Goal: Task Accomplishment & Management: Manage account settings

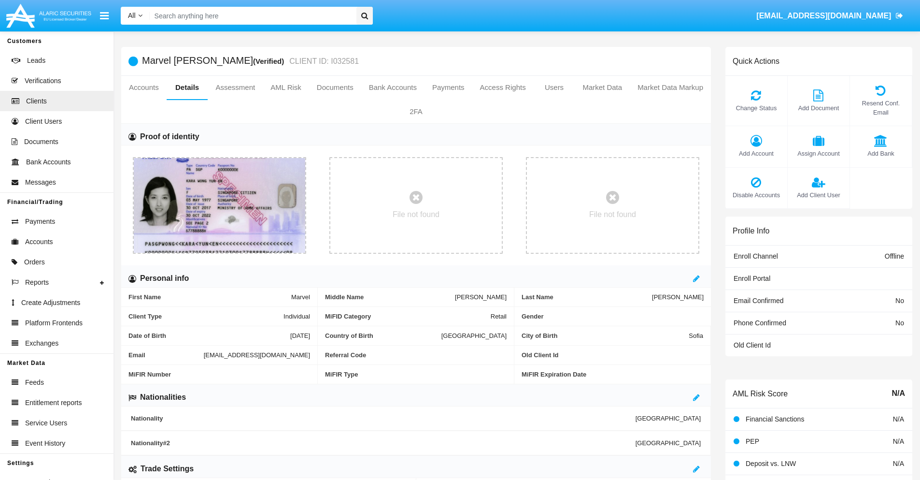
click at [756, 153] on span "Add Account" at bounding box center [756, 153] width 52 height 9
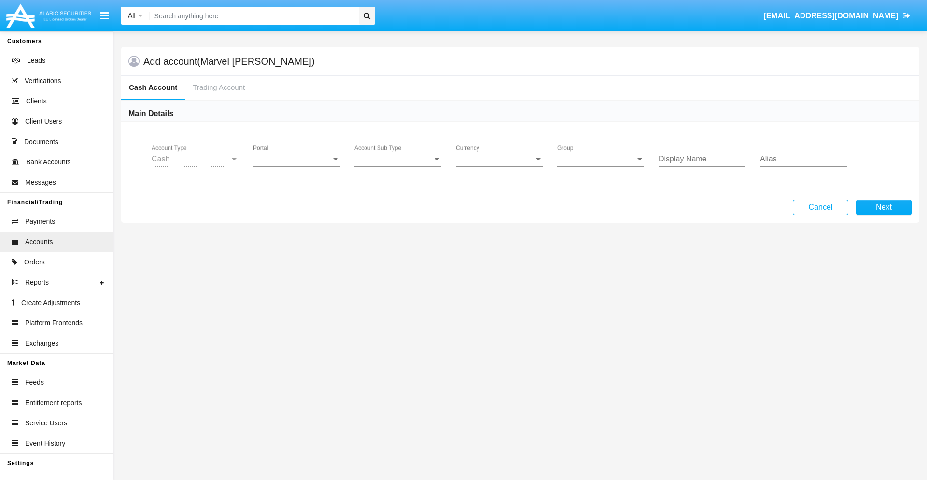
click at [297, 159] on span "Portal" at bounding box center [292, 159] width 78 height 9
click at [297, 259] on span "Alaric Fund Portal" at bounding box center [297, 258] width 89 height 23
click at [398, 159] on span "Account Sub Type" at bounding box center [393, 159] width 78 height 9
click at [398, 166] on span "Fund Cash" at bounding box center [397, 166] width 87 height 23
click at [601, 159] on span "Group" at bounding box center [596, 159] width 78 height 9
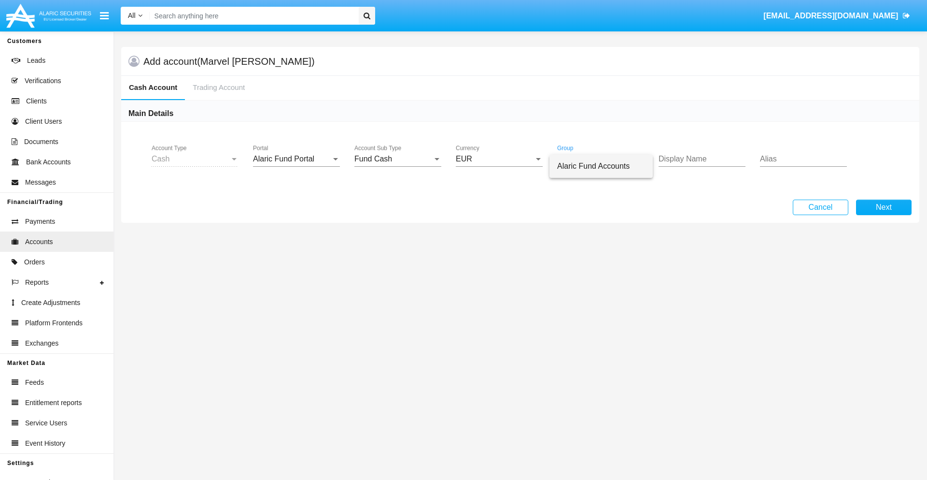
click at [601, 166] on span "Alaric Fund Accounts" at bounding box center [601, 166] width 88 height 23
type input "turquoise"
type input "fuchsia"
click at [884, 207] on button "Next" at bounding box center [884, 206] width 56 height 15
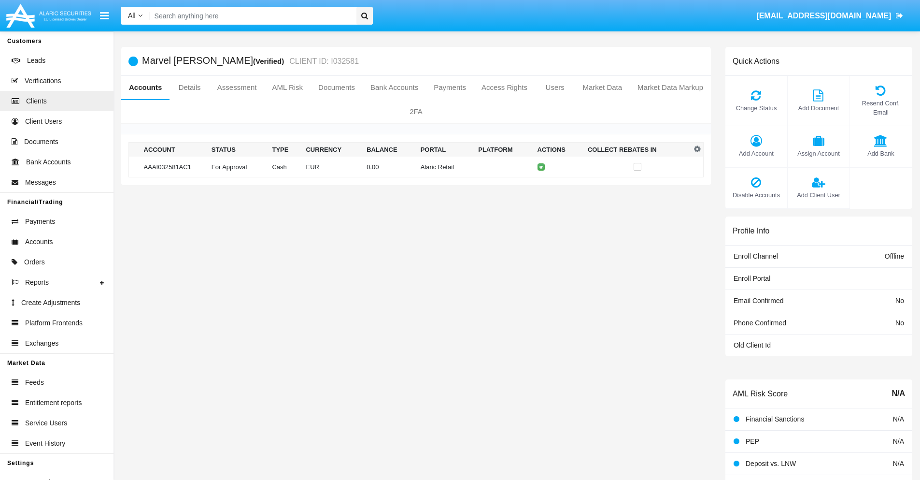
click at [417, 167] on td "Alaric Retail" at bounding box center [446, 166] width 58 height 21
click at [756, 108] on span "Change Status" at bounding box center [756, 107] width 52 height 9
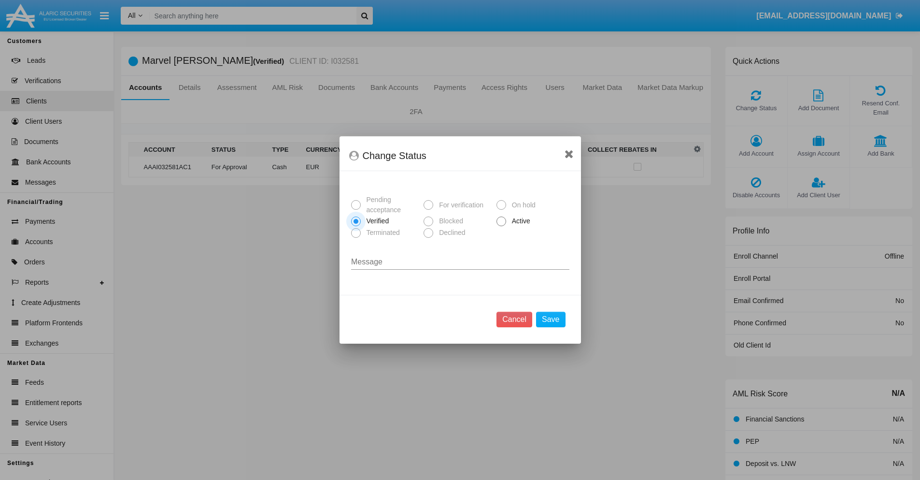
click at [519, 221] on span "Active" at bounding box center [519, 221] width 27 height 10
click at [501, 226] on input "Active" at bounding box center [501, 226] width 0 height 0
radio input "true"
click at [551, 319] on button "Save" at bounding box center [550, 318] width 29 height 15
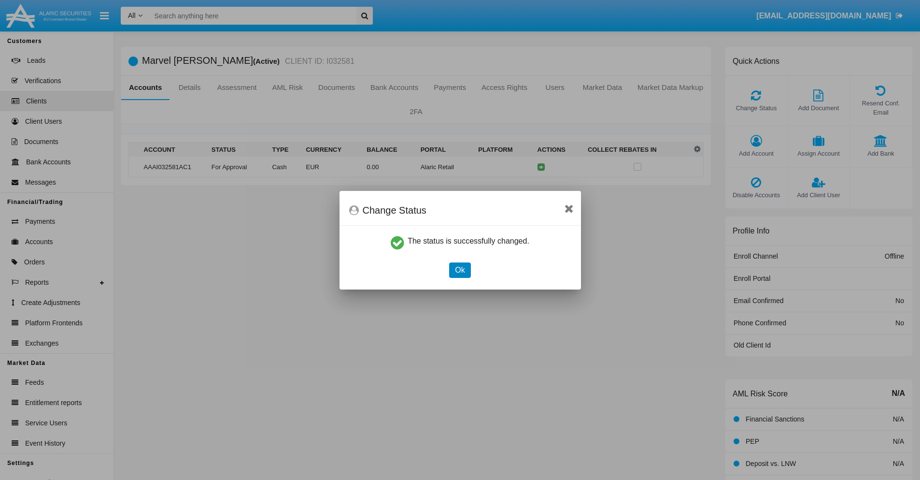
click at [460, 269] on button "Ok" at bounding box center [459, 269] width 21 height 15
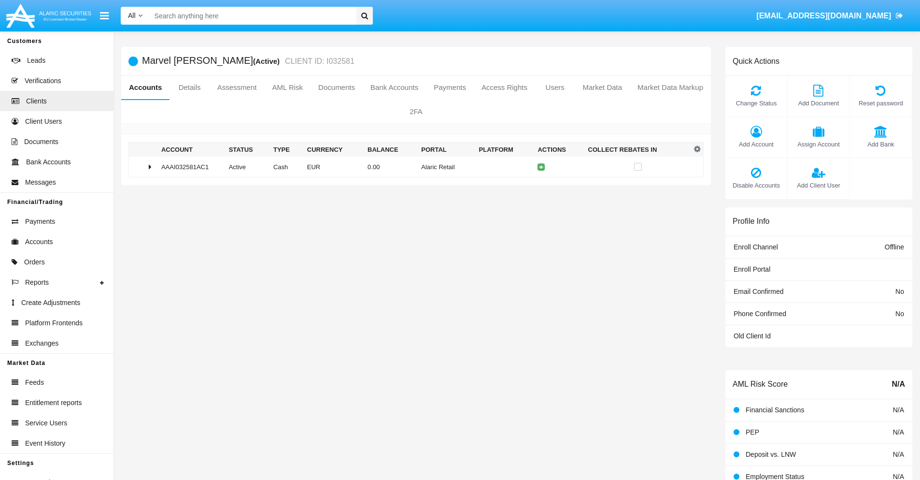
click at [412, 167] on td "0.00" at bounding box center [391, 166] width 54 height 21
click at [541, 187] on icon at bounding box center [543, 187] width 4 height 4
